Goal: Use online tool/utility: Utilize a website feature to perform a specific function

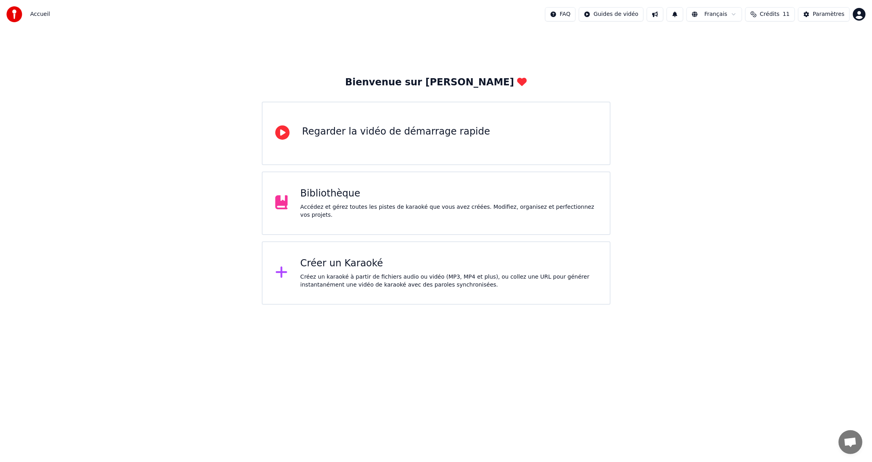
click at [320, 273] on div "Créer un Karaoké Créez un karaoké à partir de fichiers audio ou vidéo (MP3, MP4…" at bounding box center [448, 273] width 297 height 32
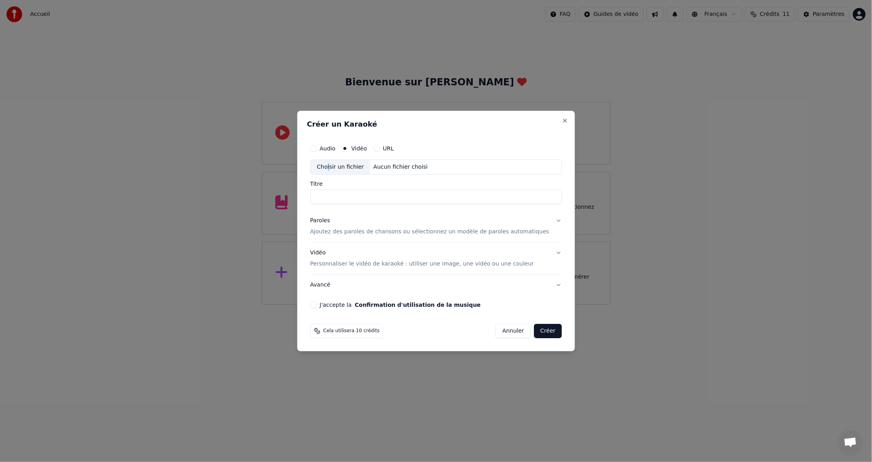
click at [339, 169] on div "Choisir un fichier" at bounding box center [341, 167] width 60 height 14
type input "**********"
click at [317, 306] on button "J'accepte la Confirmation d'utilisation de la musique" at bounding box center [313, 305] width 6 height 6
click at [539, 332] on button "Créer" at bounding box center [548, 331] width 28 height 14
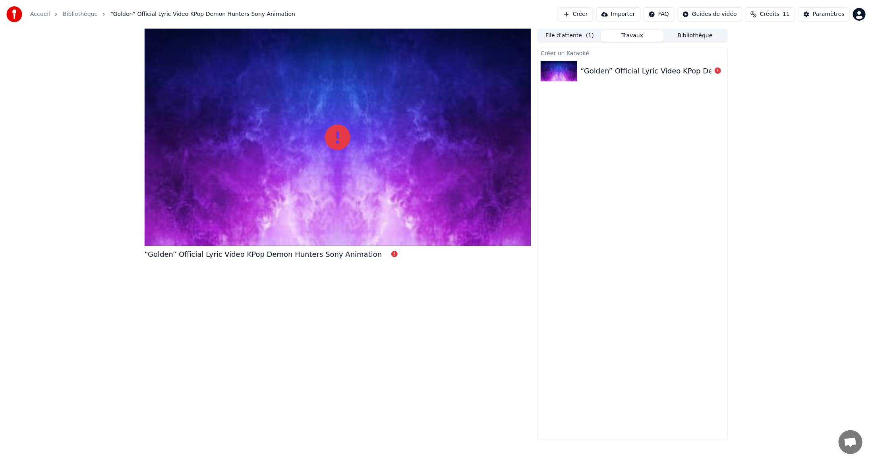
click at [669, 274] on div "Créer un Karaoké “Golden” Official Lyric Video KPop Demon Hunters Sony Animation" at bounding box center [632, 244] width 190 height 393
click at [593, 15] on button "Créer" at bounding box center [575, 14] width 35 height 14
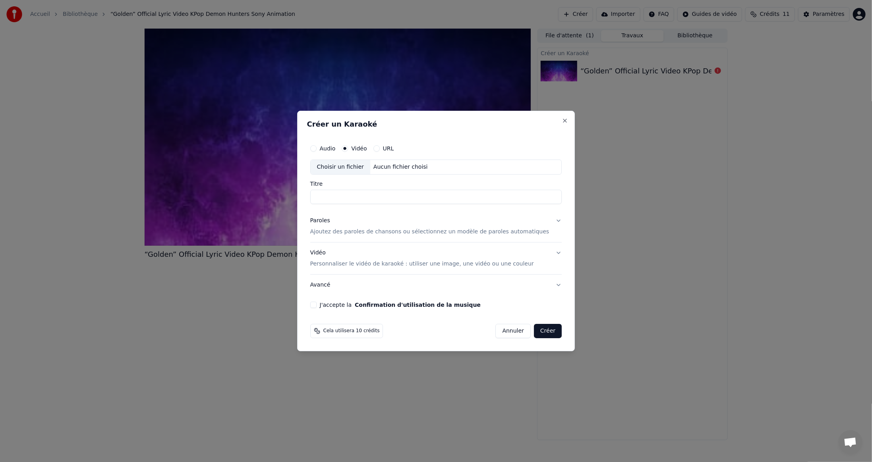
click at [340, 168] on div "Choisir un fichier" at bounding box center [341, 167] width 60 height 14
type input "**********"
click at [317, 306] on button "J'accepte la Confirmation d'utilisation de la musique" at bounding box center [313, 305] width 6 height 6
click at [538, 333] on button "Créer" at bounding box center [548, 331] width 28 height 14
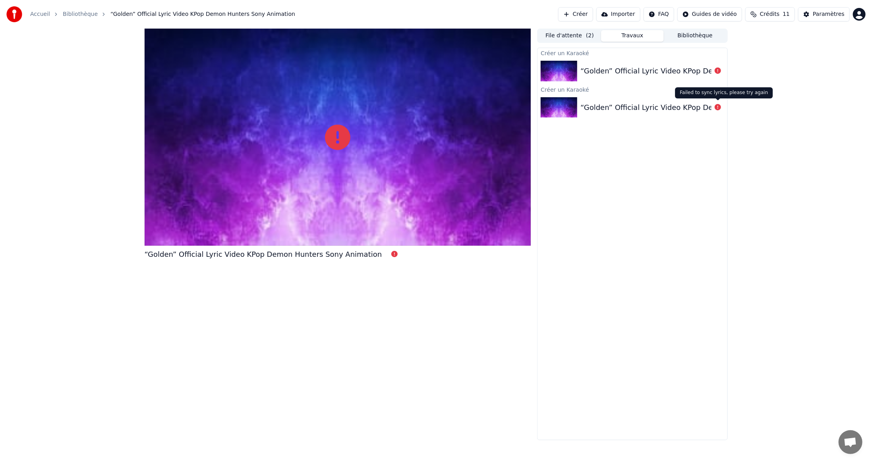
click at [718, 108] on icon at bounding box center [718, 107] width 6 height 6
click at [571, 107] on img at bounding box center [559, 107] width 37 height 21
click at [714, 109] on div at bounding box center [718, 108] width 13 height 10
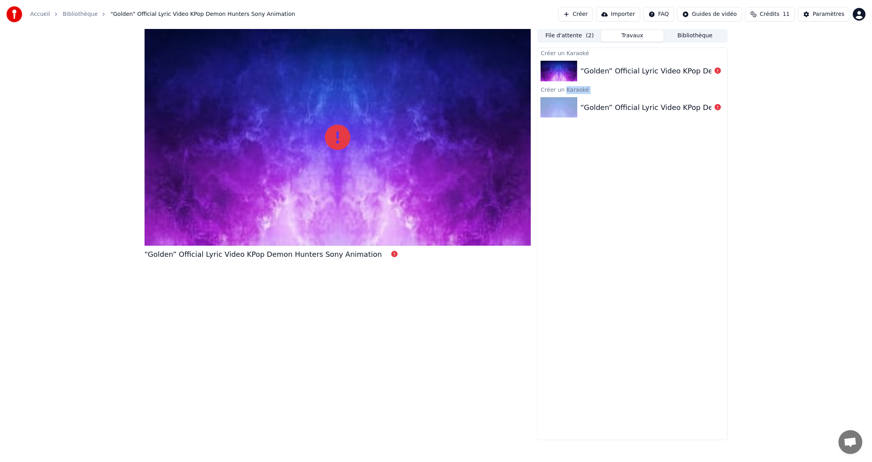
click at [714, 109] on div at bounding box center [718, 108] width 13 height 10
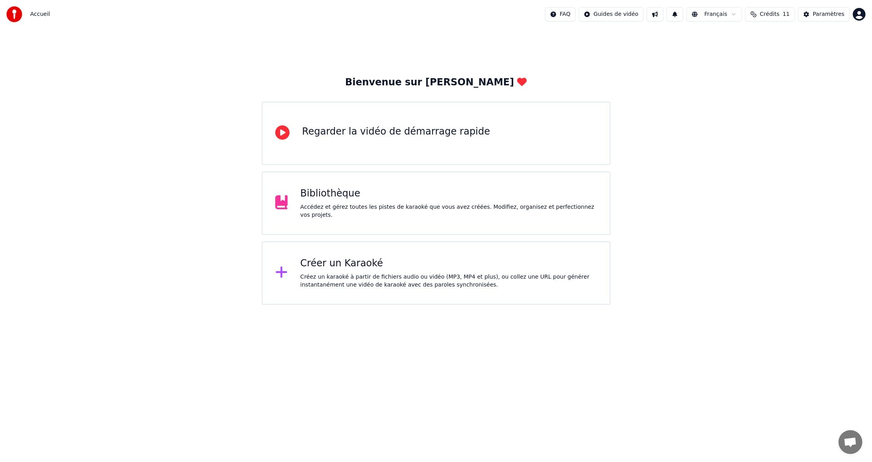
click at [345, 269] on div "Créer un Karaoké" at bounding box center [448, 263] width 297 height 13
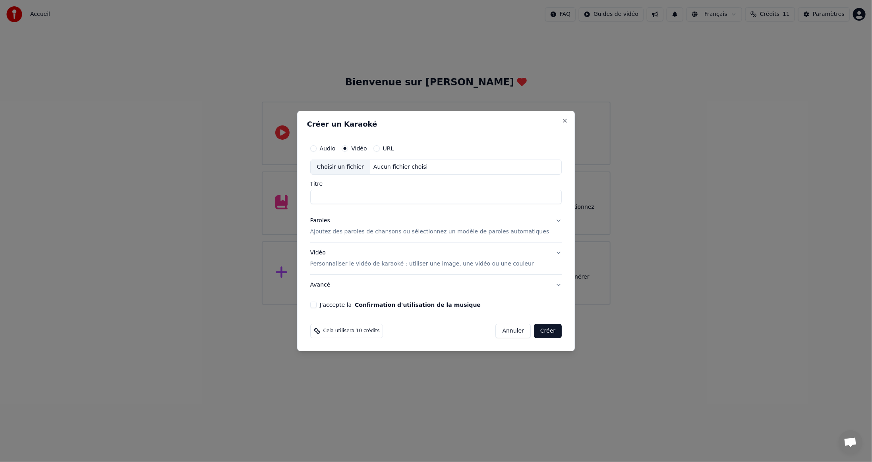
click at [344, 168] on div "Choisir un fichier" at bounding box center [341, 167] width 60 height 14
type input "**********"
click at [317, 305] on button "J'accepte la Confirmation d'utilisation de la musique" at bounding box center [313, 305] width 6 height 6
click at [541, 332] on button "Créer" at bounding box center [548, 331] width 28 height 14
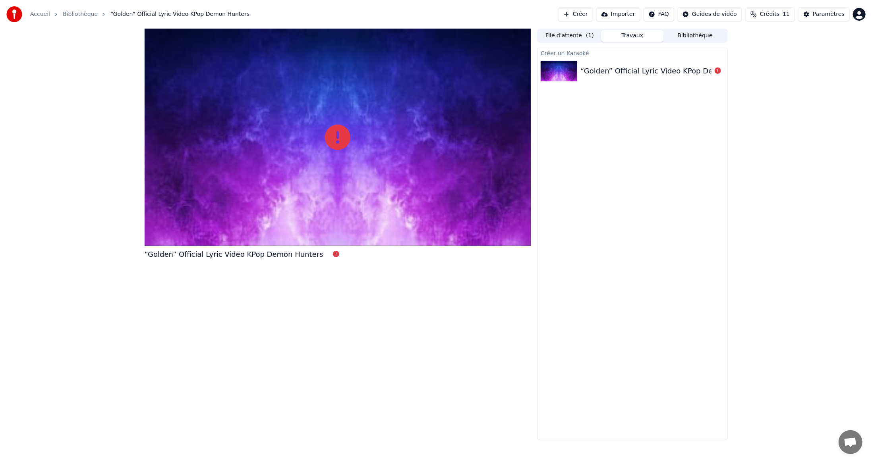
click at [630, 188] on div "Créer un Karaoké “Golden” Official Lyric Video KPop Demon Hunters" at bounding box center [632, 244] width 190 height 393
